Goal: Information Seeking & Learning: Learn about a topic

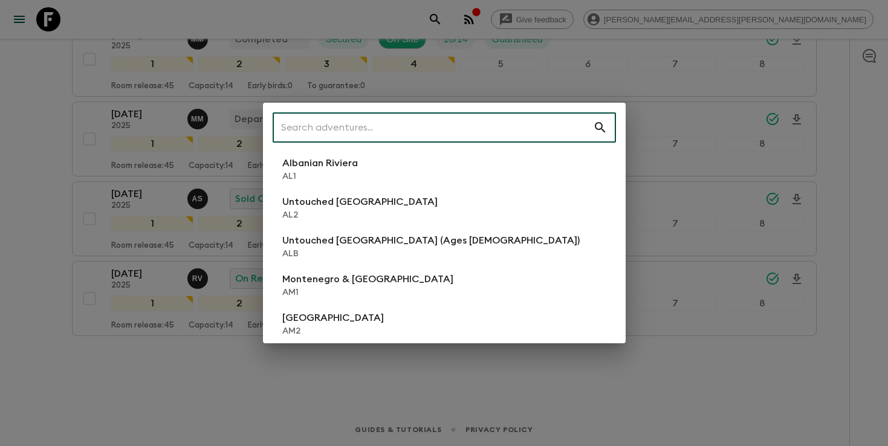
scroll to position [294, 0]
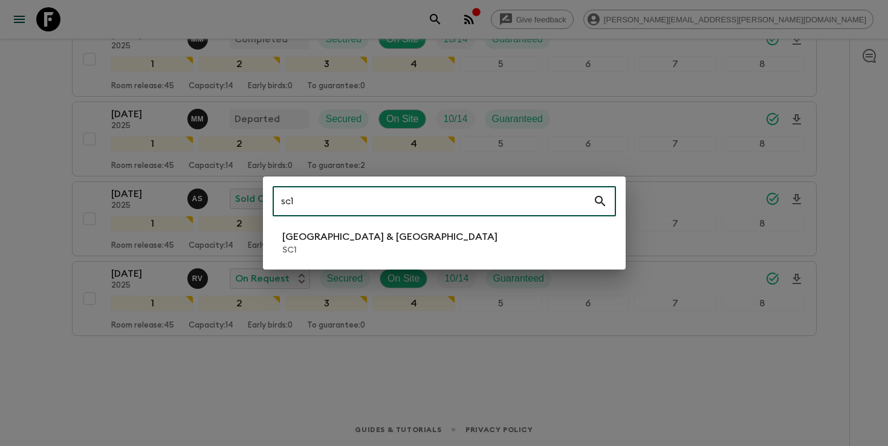
type input "sc1"
click at [329, 239] on p "[GEOGRAPHIC_DATA] & [GEOGRAPHIC_DATA]" at bounding box center [389, 237] width 215 height 15
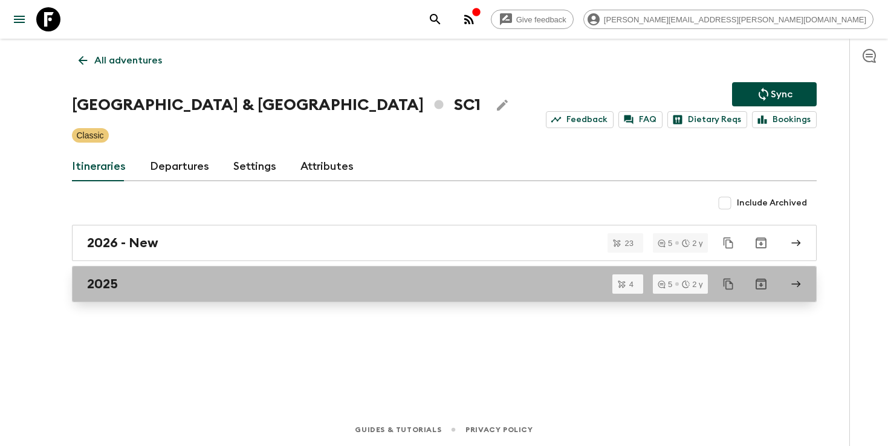
click at [424, 274] on link "2025" at bounding box center [444, 284] width 744 height 36
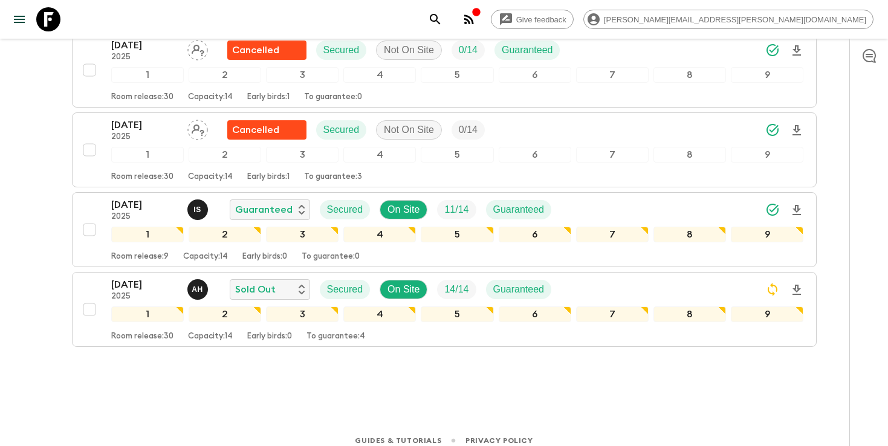
scroll to position [214, 0]
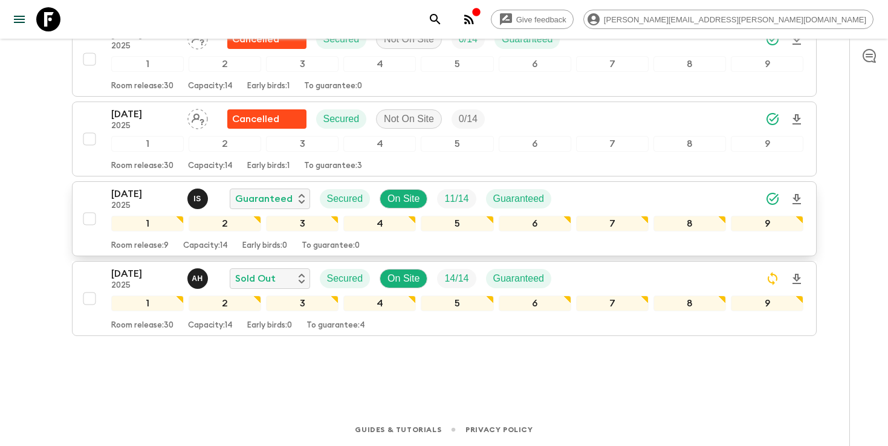
click at [795, 198] on icon "Download Onboarding" at bounding box center [796, 199] width 8 height 10
click at [442, 22] on icon "search adventures" at bounding box center [435, 19] width 15 height 15
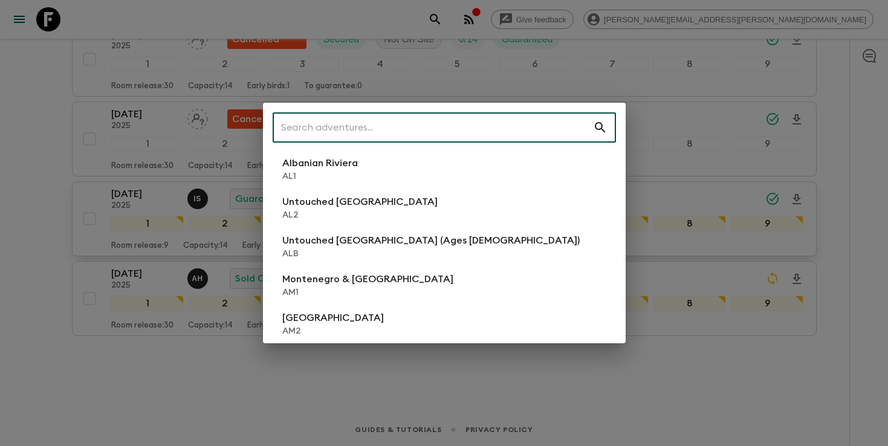
click at [507, 127] on input "text" at bounding box center [433, 128] width 320 height 34
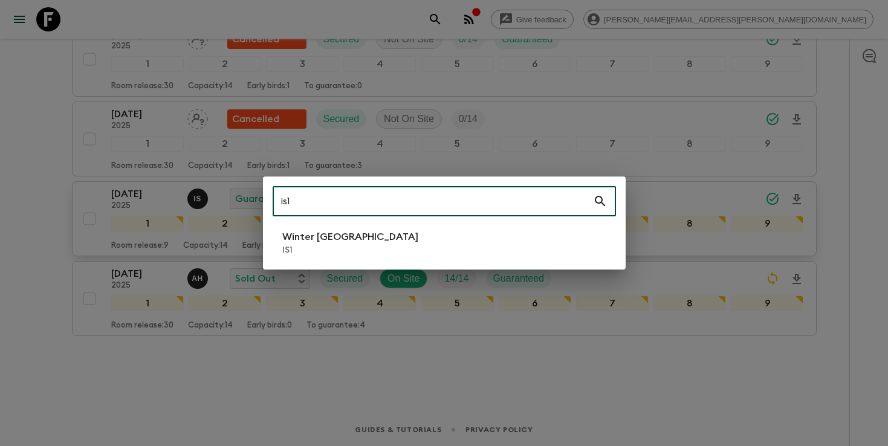
type input "is1"
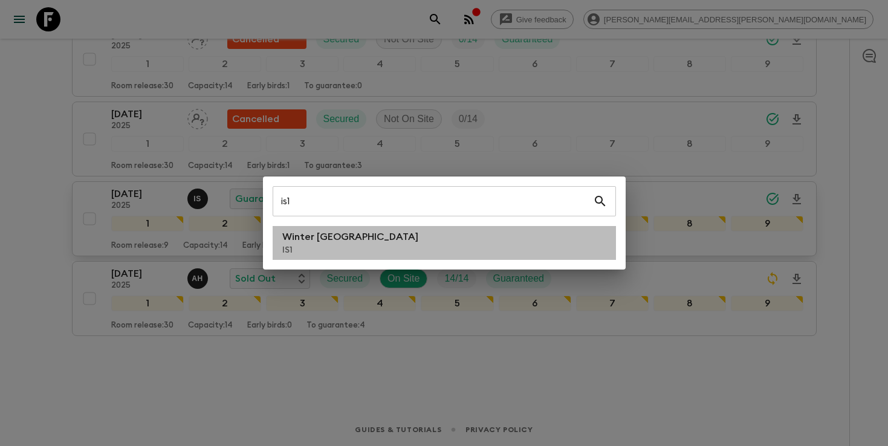
click at [372, 245] on li "Winter Iceland IS1" at bounding box center [444, 243] width 343 height 34
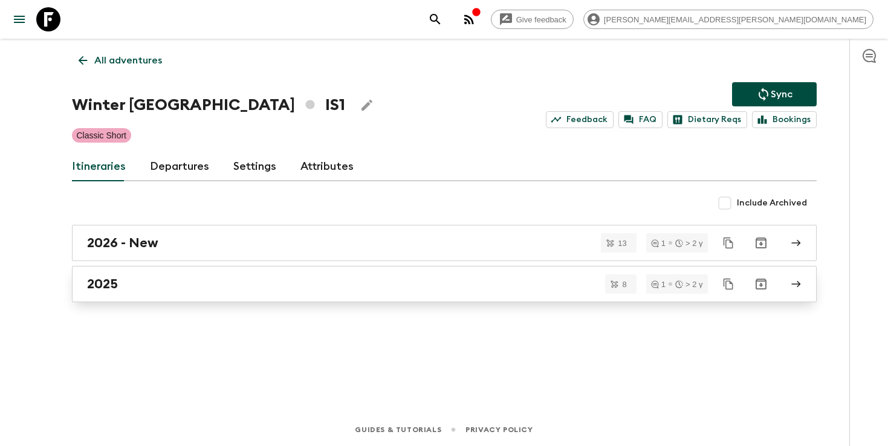
click at [331, 286] on div "2025" at bounding box center [432, 284] width 691 height 16
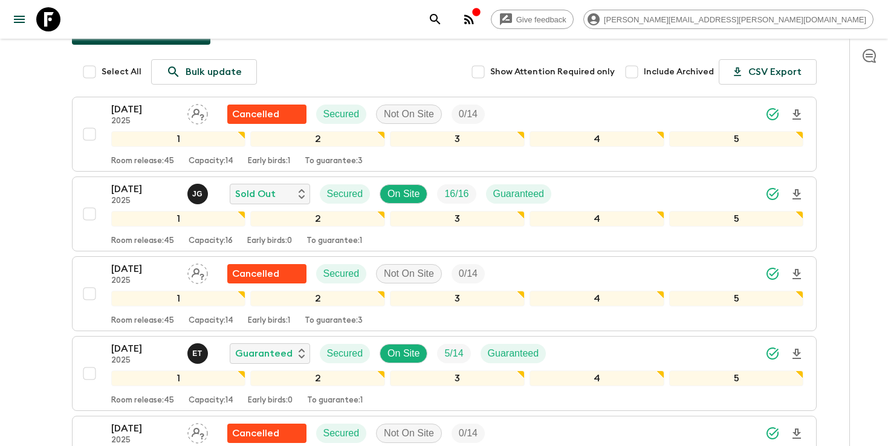
scroll to position [140, 0]
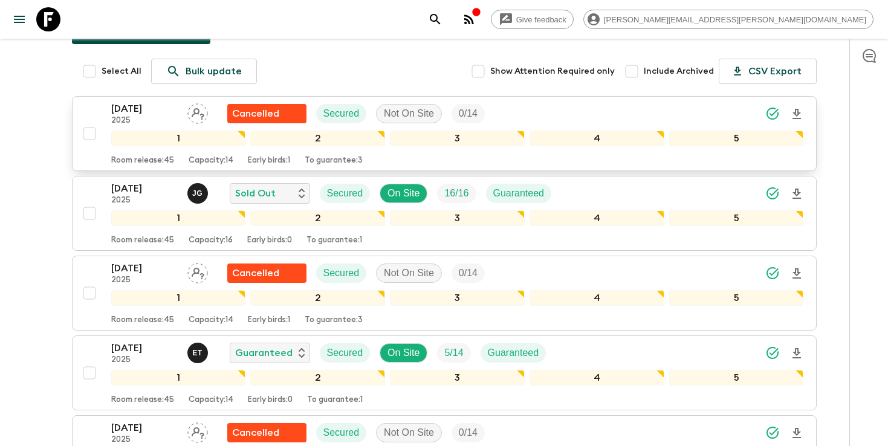
click at [88, 138] on input "checkbox" at bounding box center [89, 133] width 24 height 24
checkbox input "true"
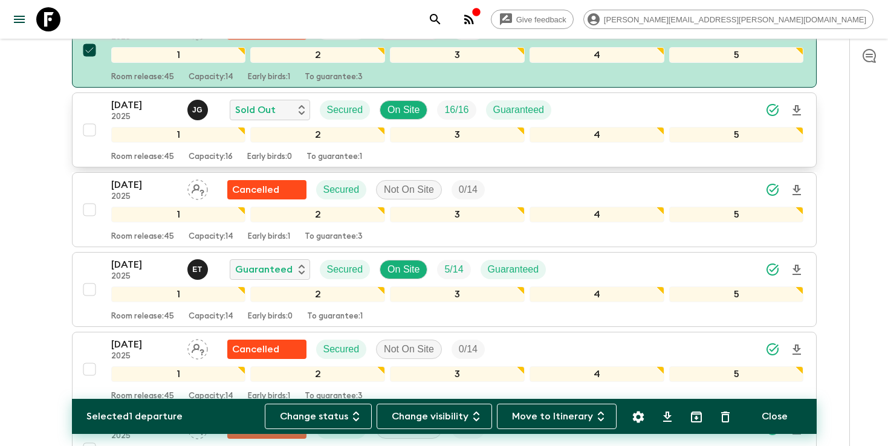
scroll to position [227, 0]
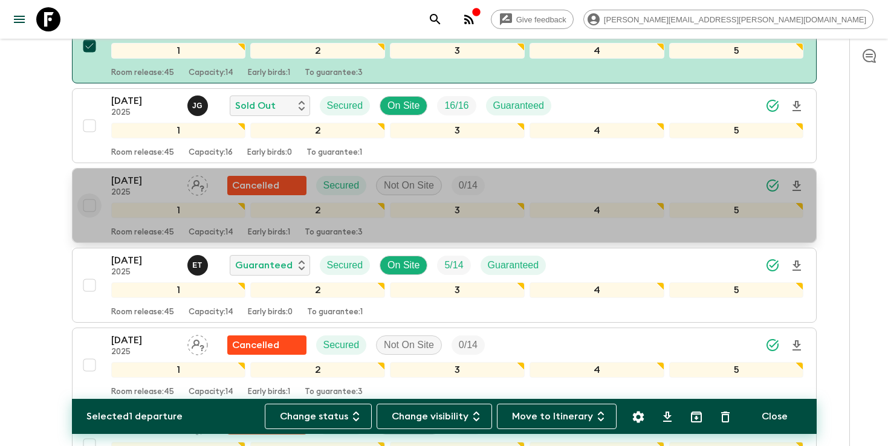
click at [92, 205] on input "checkbox" at bounding box center [89, 205] width 24 height 24
checkbox input "true"
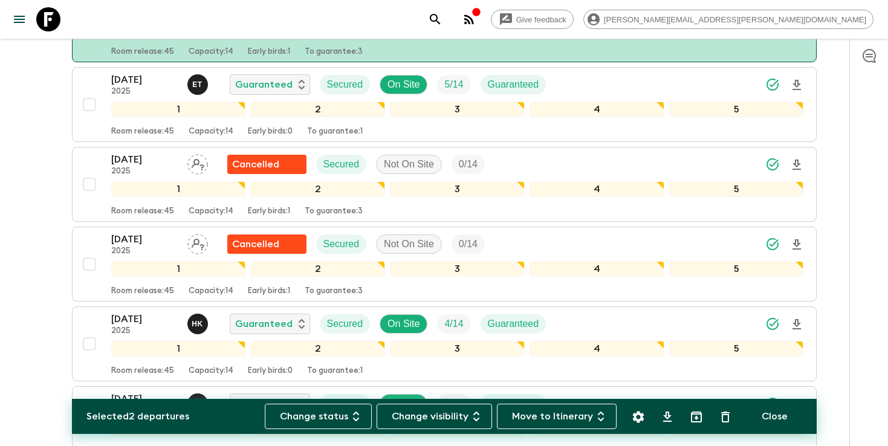
scroll to position [396, 0]
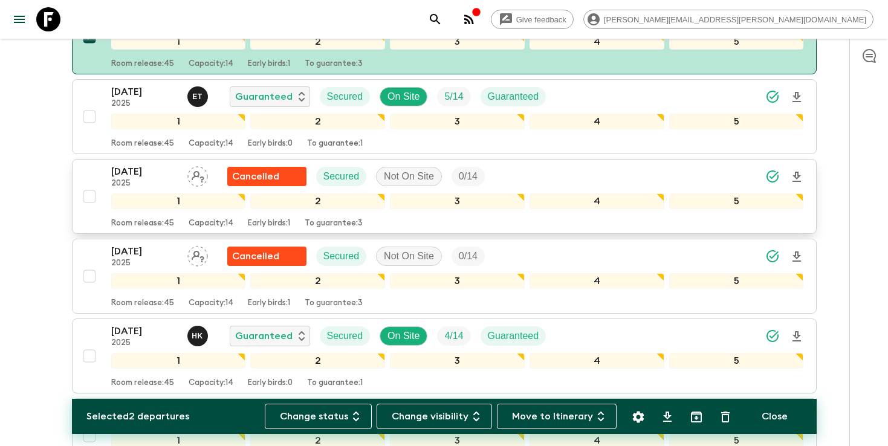
click at [89, 199] on input "checkbox" at bounding box center [89, 196] width 24 height 24
checkbox input "true"
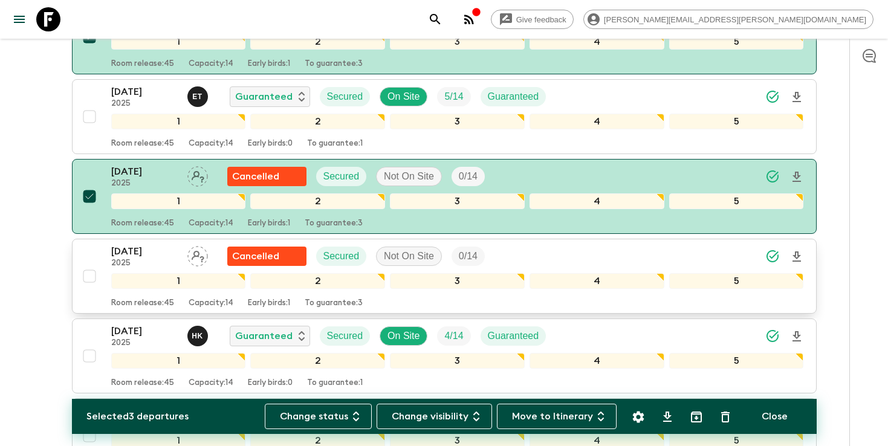
click at [88, 281] on input "checkbox" at bounding box center [89, 276] width 24 height 24
checkbox input "true"
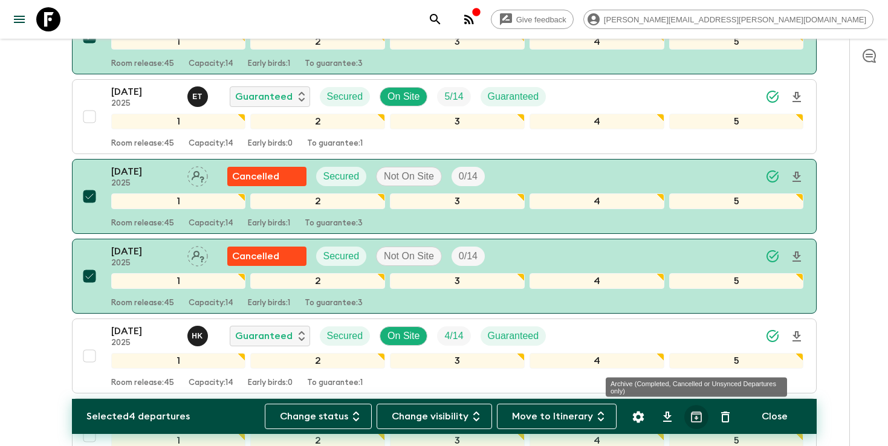
click at [695, 420] on icon "Archive (Completed, Cancelled or Unsynced Departures only)" at bounding box center [696, 417] width 15 height 15
checkbox input "false"
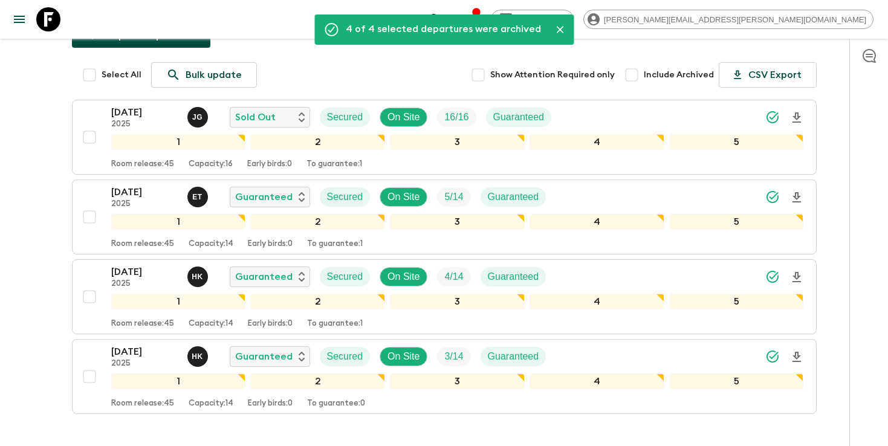
scroll to position [121, 0]
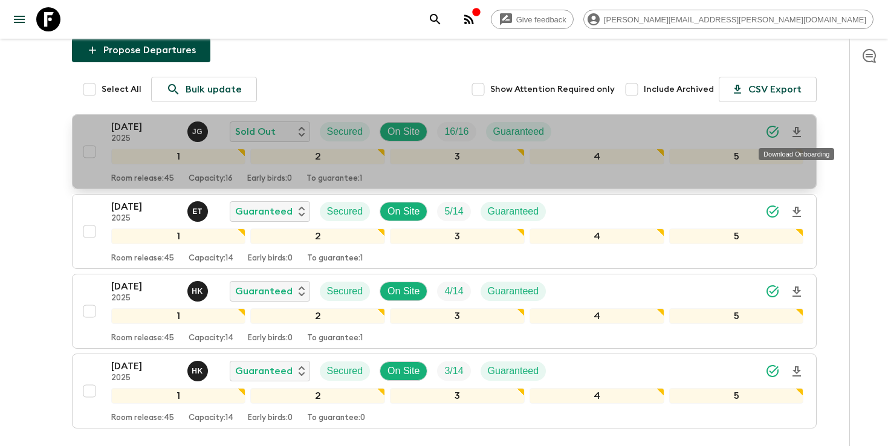
click at [800, 132] on icon "Download Onboarding" at bounding box center [796, 132] width 15 height 15
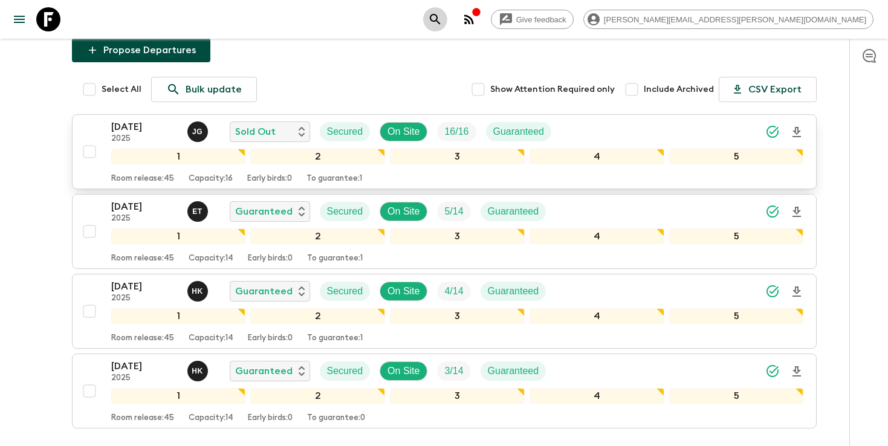
click at [440, 21] on icon "search adventures" at bounding box center [435, 19] width 10 height 10
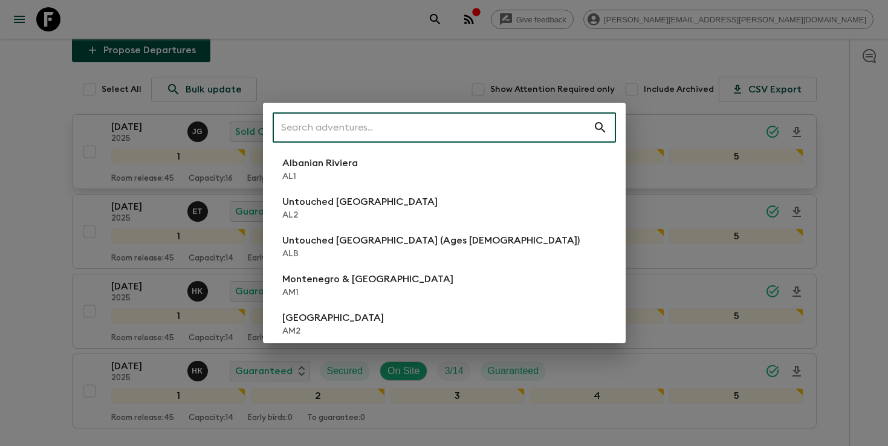
click at [425, 130] on input "text" at bounding box center [433, 128] width 320 height 34
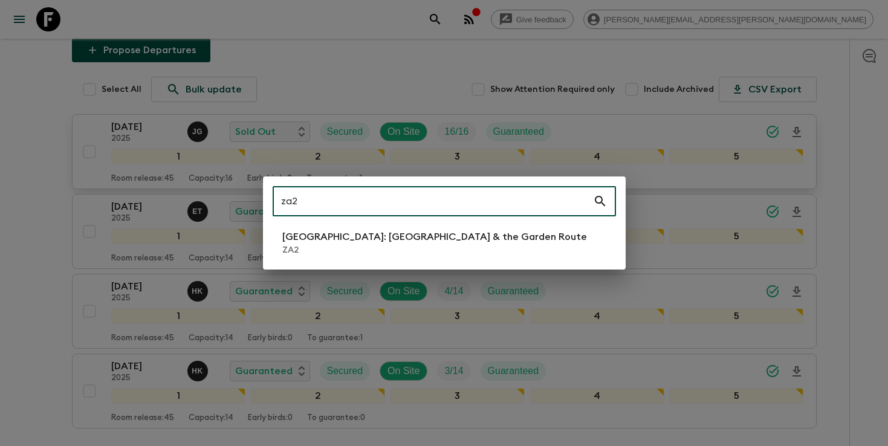
type input "za2"
click at [372, 251] on p "ZA2" at bounding box center [434, 250] width 305 height 12
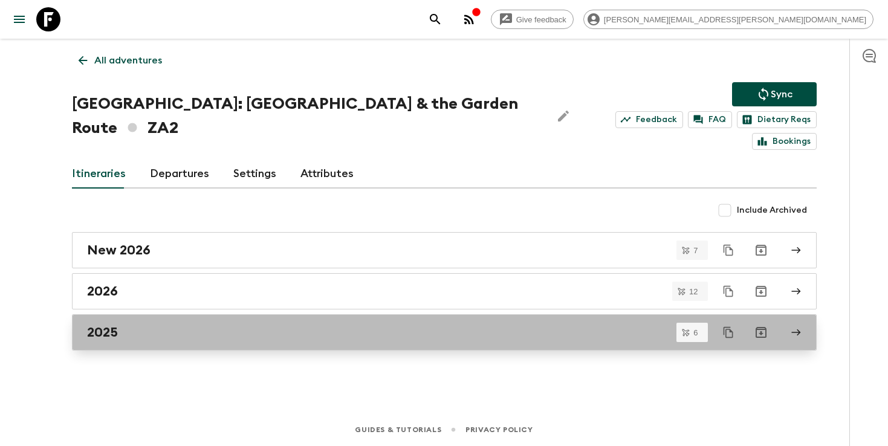
click at [360, 324] on div "2025" at bounding box center [432, 332] width 691 height 16
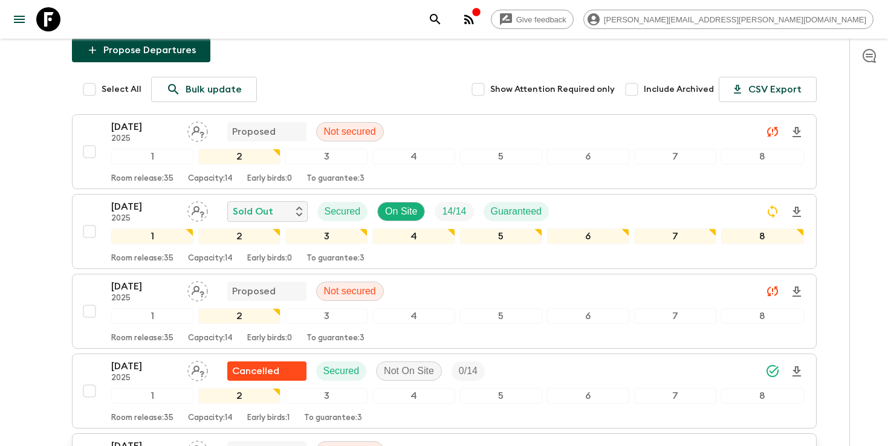
scroll to position [140, 0]
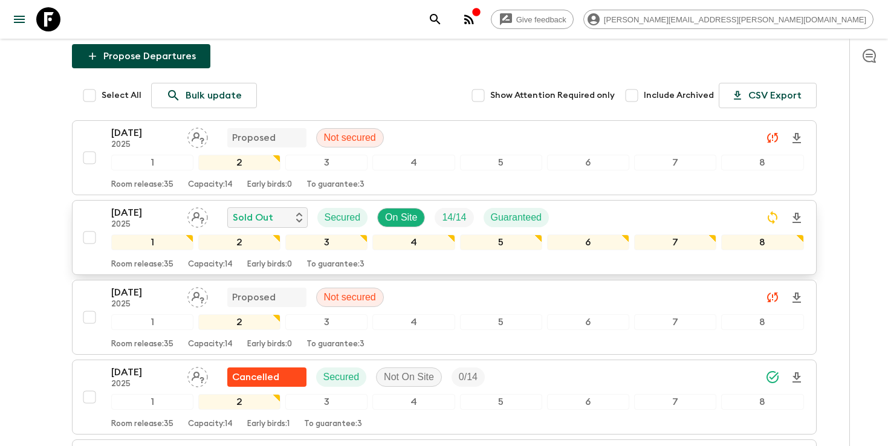
click at [681, 215] on div "[DATE] 2025 Sold Out Secured On Site 14 / 14 Guaranteed" at bounding box center [457, 217] width 692 height 24
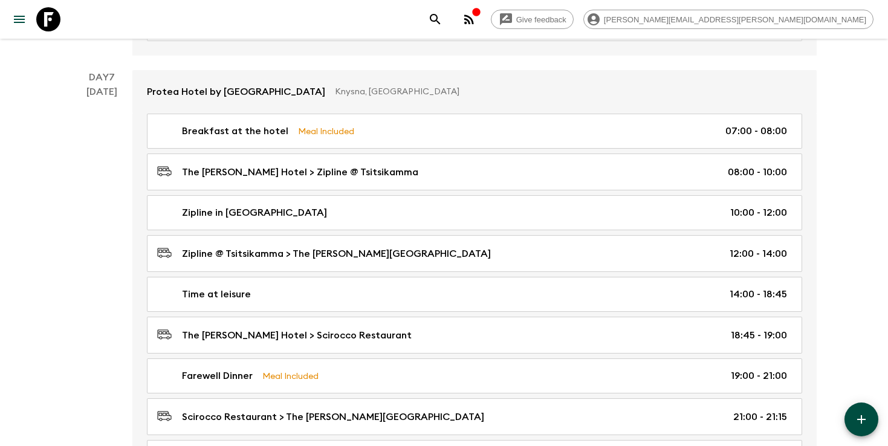
scroll to position [2806, 0]
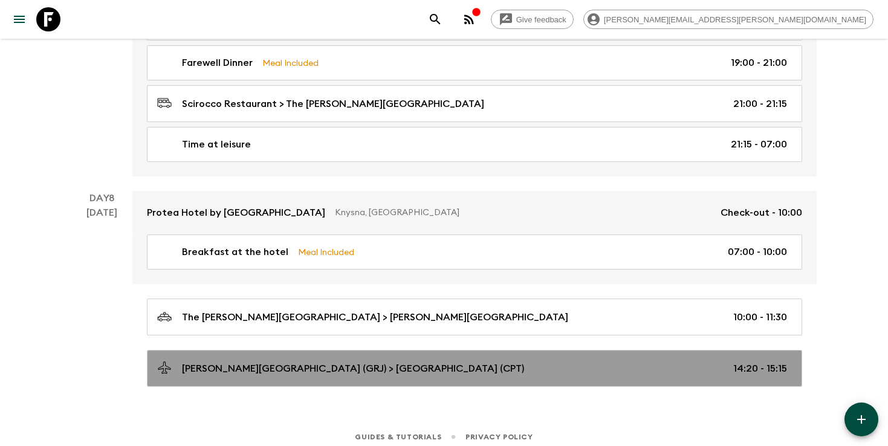
click at [317, 361] on p "[PERSON_NAME][GEOGRAPHIC_DATA] (GRJ) > [GEOGRAPHIC_DATA] (CPT)" at bounding box center [353, 368] width 342 height 15
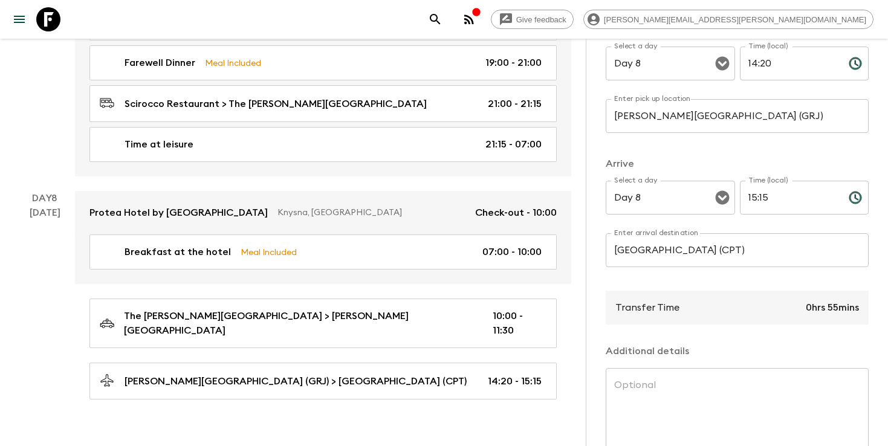
scroll to position [253, 0]
